Goal: Register for event/course

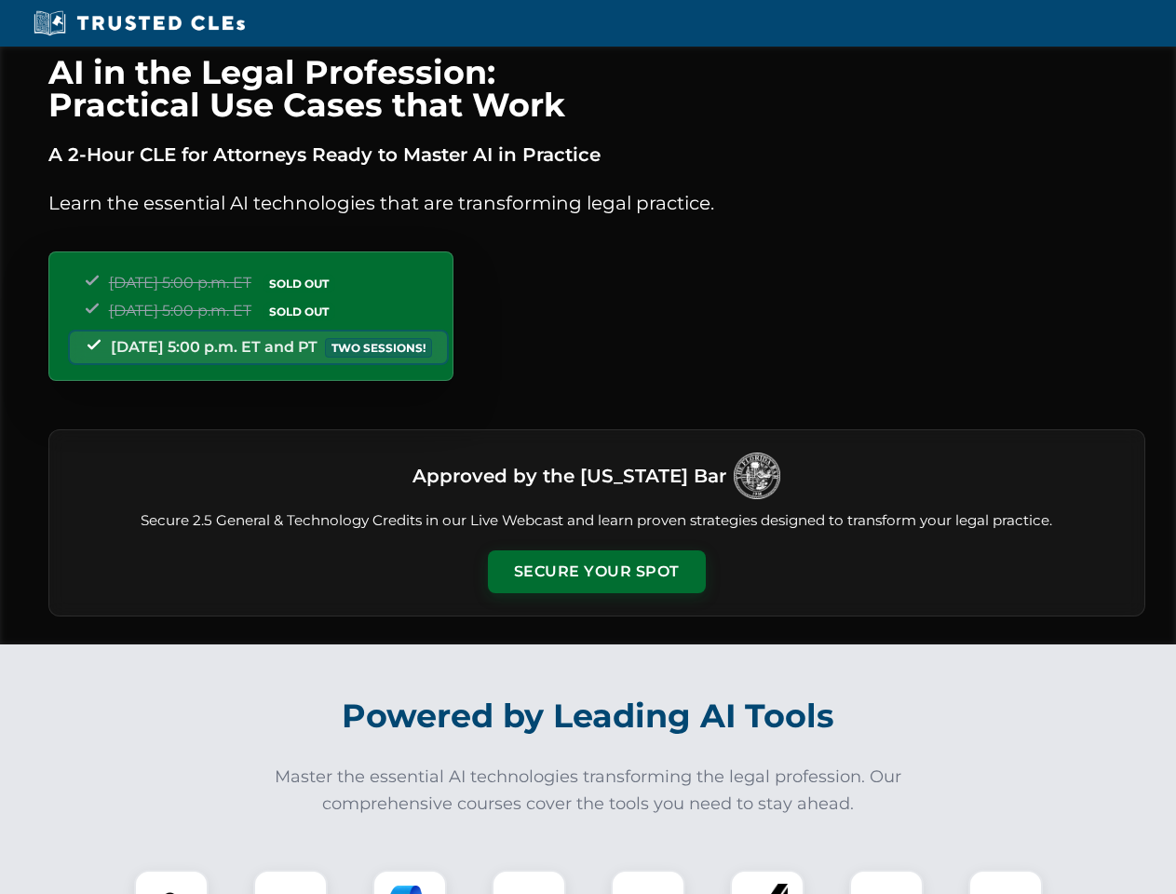
click at [596, 572] on button "Secure Your Spot" at bounding box center [597, 571] width 218 height 43
click at [171, 882] on img at bounding box center [171, 907] width 54 height 54
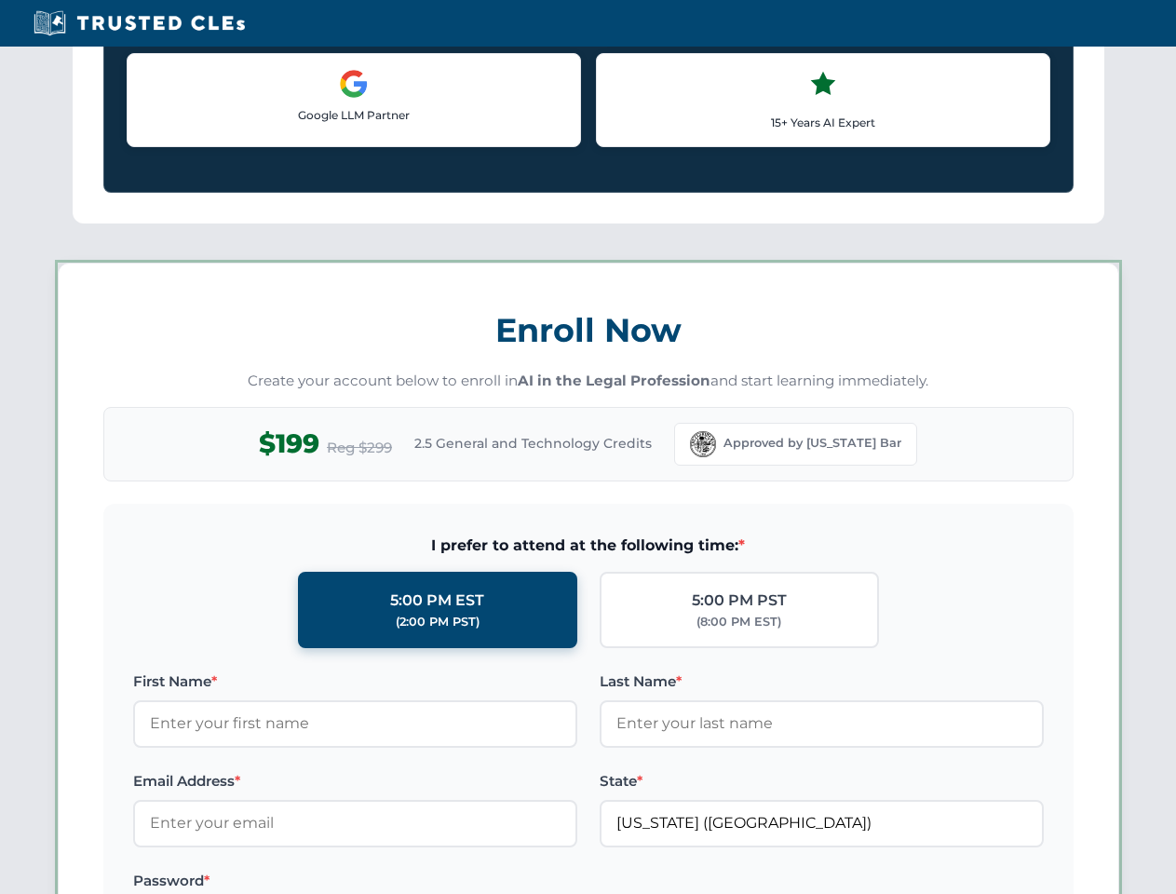
click at [410, 882] on label "Password *" at bounding box center [355, 881] width 444 height 22
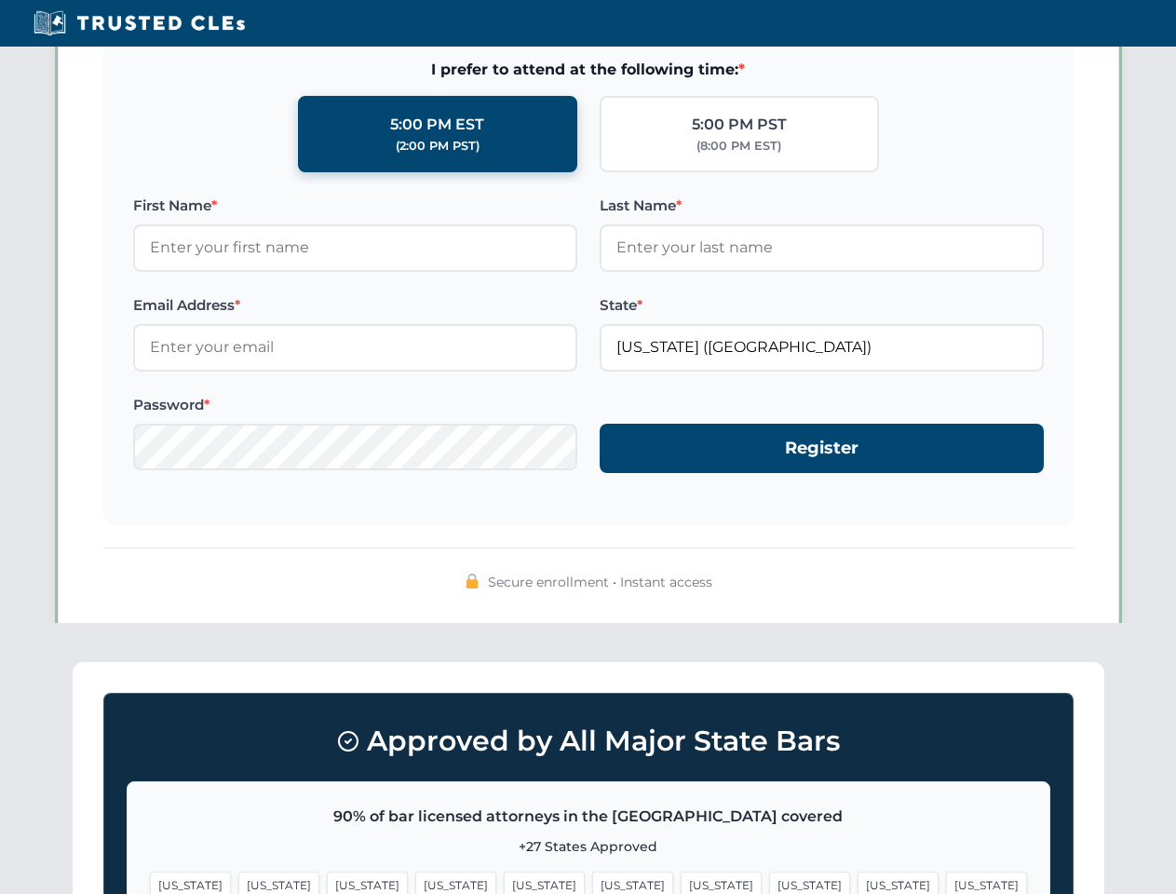
click at [857, 882] on span "[US_STATE]" at bounding box center [897, 884] width 81 height 27
